Goal: Transaction & Acquisition: Purchase product/service

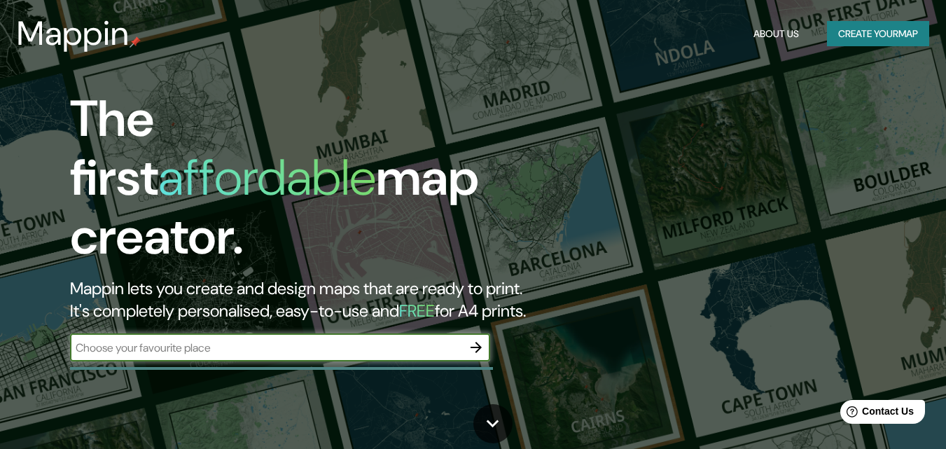
click at [240, 340] on input "text" at bounding box center [266, 348] width 392 height 16
type input "s"
type input "[GEOGRAPHIC_DATA], [GEOGRAPHIC_DATA]"
click at [478, 342] on icon "button" at bounding box center [476, 347] width 11 height 11
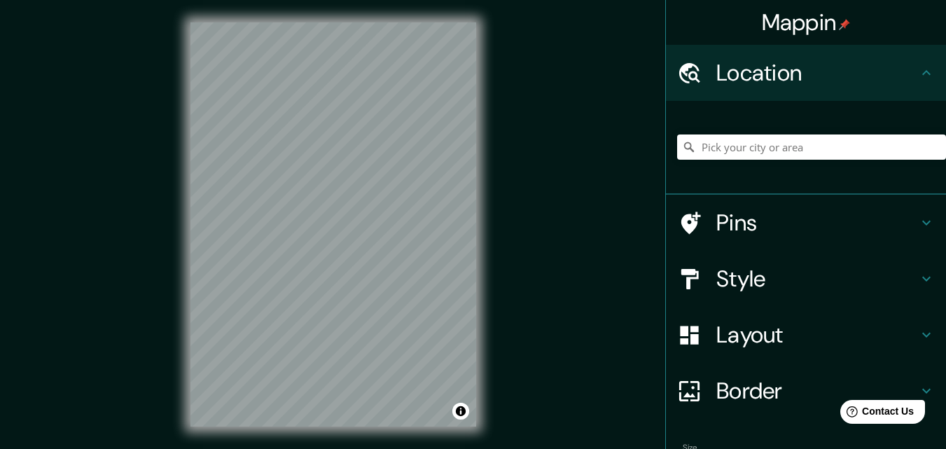
scroll to position [22, 0]
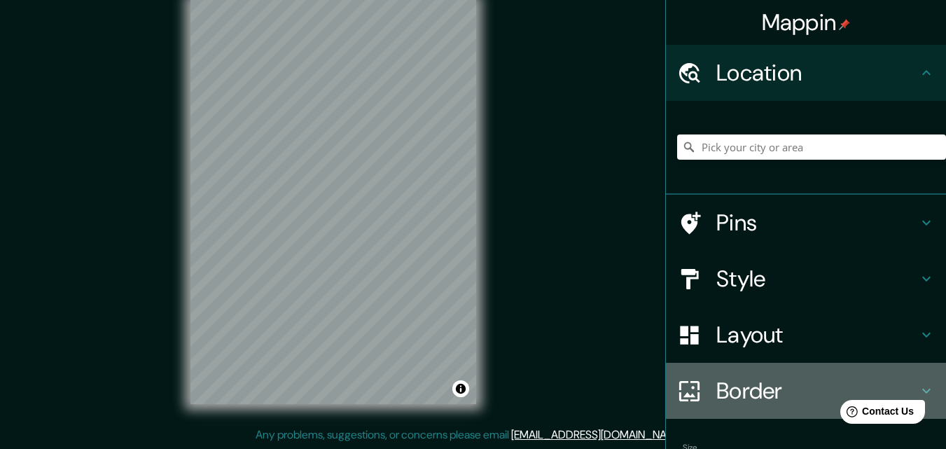
click at [765, 392] on h4 "Border" at bounding box center [817, 391] width 202 height 28
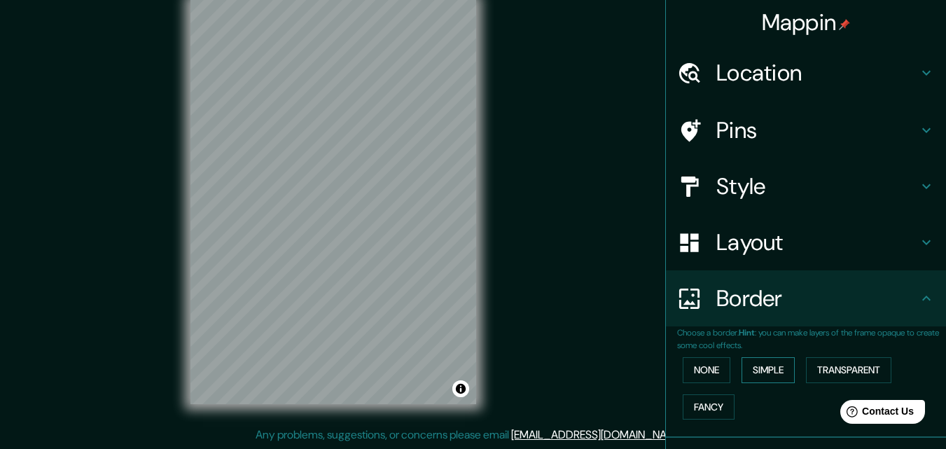
click at [757, 373] on button "Simple" at bounding box center [768, 370] width 53 height 26
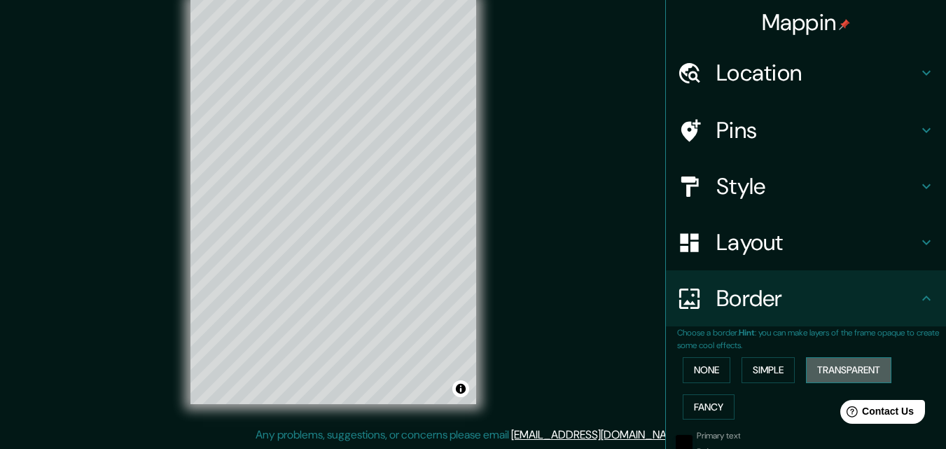
click at [824, 377] on button "Transparent" at bounding box center [848, 370] width 85 height 26
click at [693, 365] on button "None" at bounding box center [707, 370] width 48 height 26
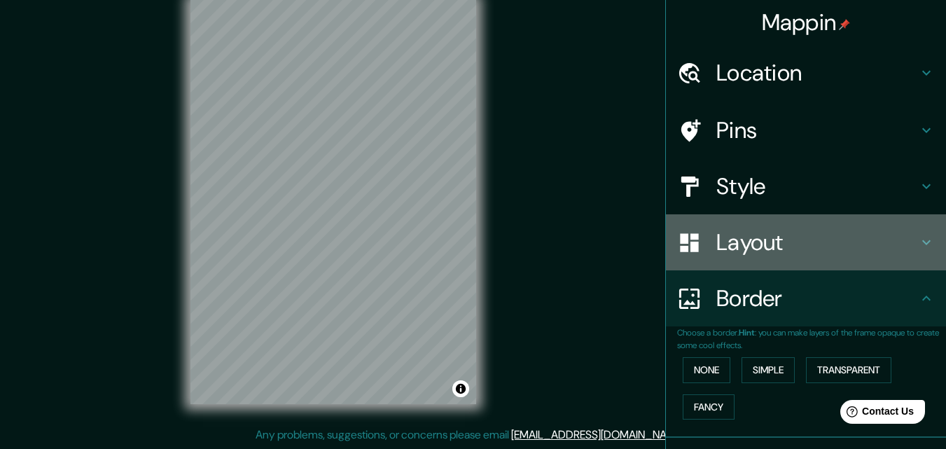
click at [782, 247] on h4 "Layout" at bounding box center [817, 242] width 202 height 28
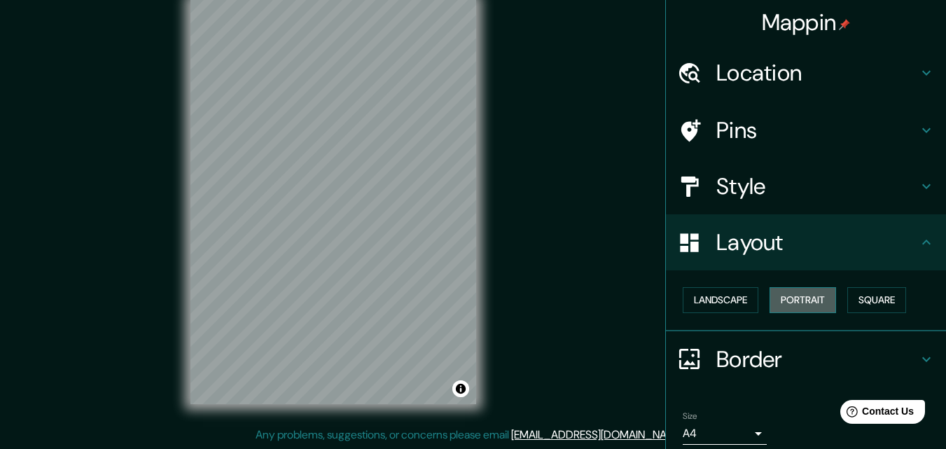
click at [790, 304] on button "Portrait" at bounding box center [803, 300] width 67 height 26
click at [707, 293] on button "Landscape" at bounding box center [721, 300] width 76 height 26
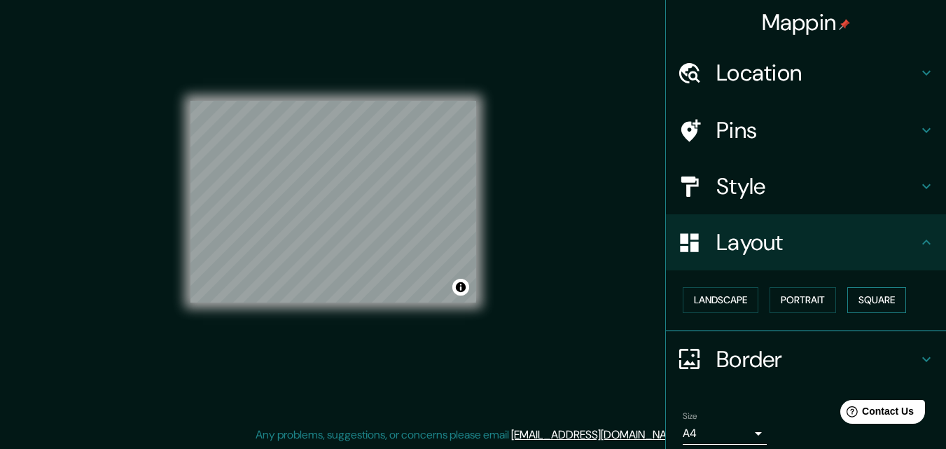
click at [859, 309] on button "Square" at bounding box center [876, 300] width 59 height 26
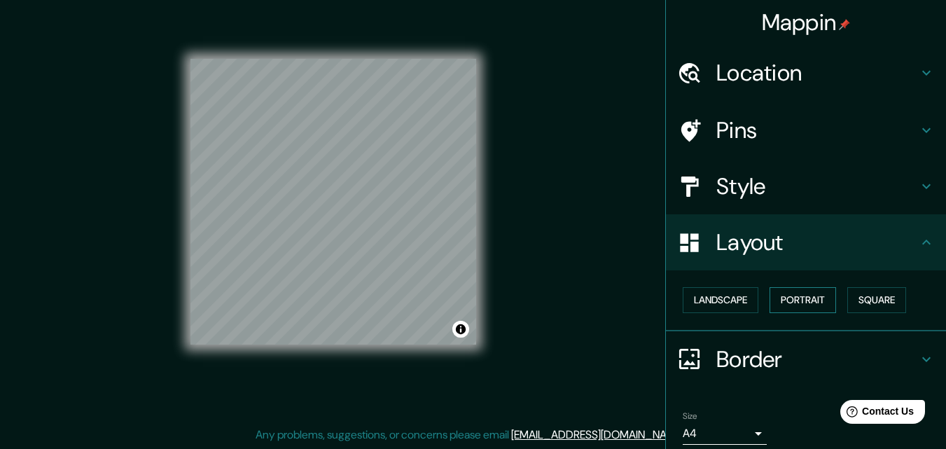
click at [798, 303] on button "Portrait" at bounding box center [803, 300] width 67 height 26
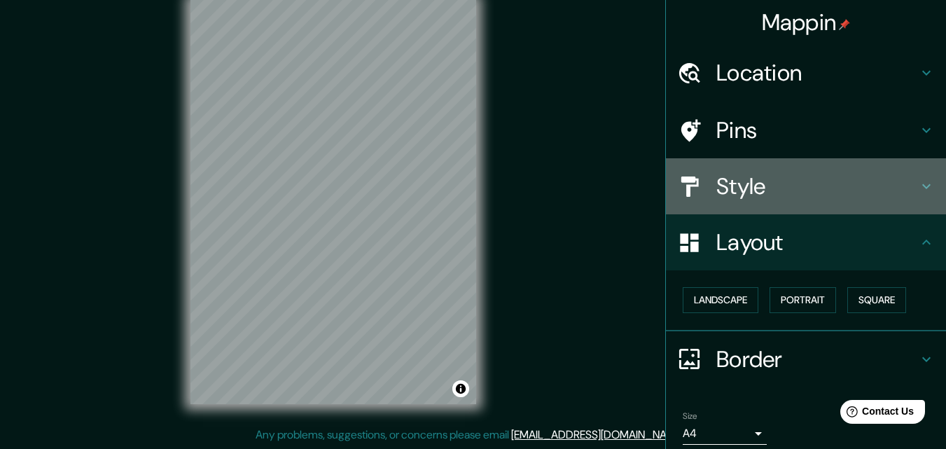
click at [748, 198] on h4 "Style" at bounding box center [817, 186] width 202 height 28
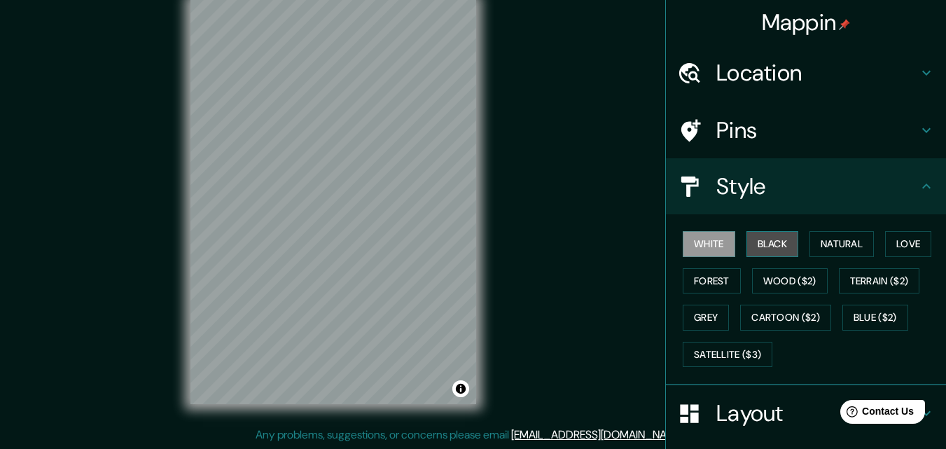
click at [762, 247] on button "Black" at bounding box center [773, 244] width 53 height 26
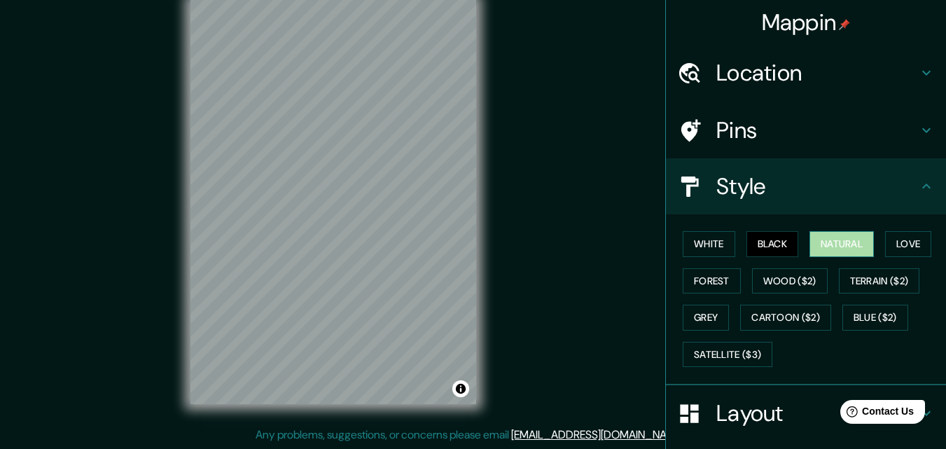
click at [832, 252] on button "Natural" at bounding box center [842, 244] width 64 height 26
click at [820, 81] on h4 "Location" at bounding box center [817, 73] width 202 height 28
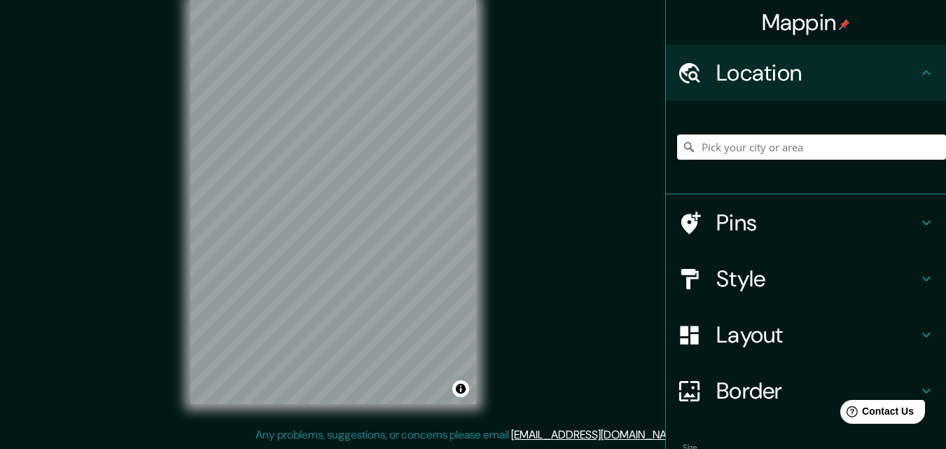
click at [751, 216] on h4 "Pins" at bounding box center [817, 223] width 202 height 28
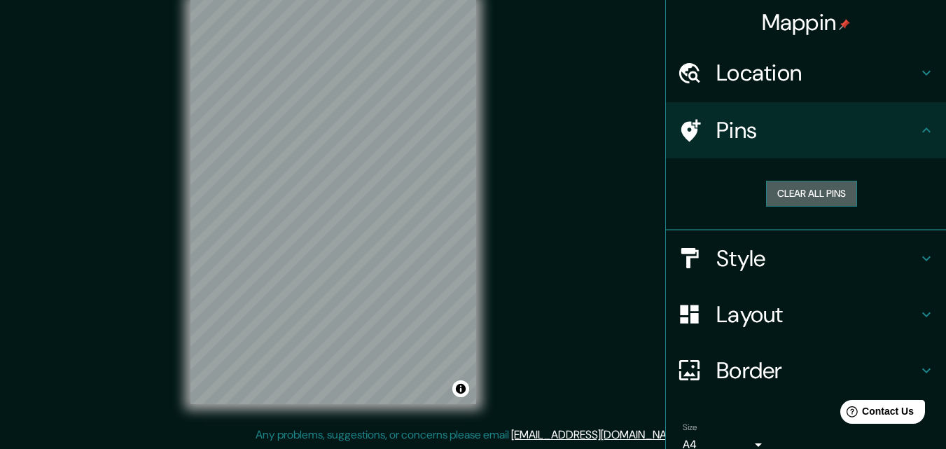
click at [805, 194] on button "Clear all pins" at bounding box center [811, 194] width 91 height 26
click at [690, 198] on div "Clear all pins" at bounding box center [811, 194] width 247 height 26
click at [687, 127] on icon at bounding box center [691, 130] width 20 height 22
click at [562, 112] on div "Mappin Location Pins Clear all pins Style Layout Border Choose a border. Hint :…" at bounding box center [473, 213] width 946 height 471
